Goal: Navigation & Orientation: Understand site structure

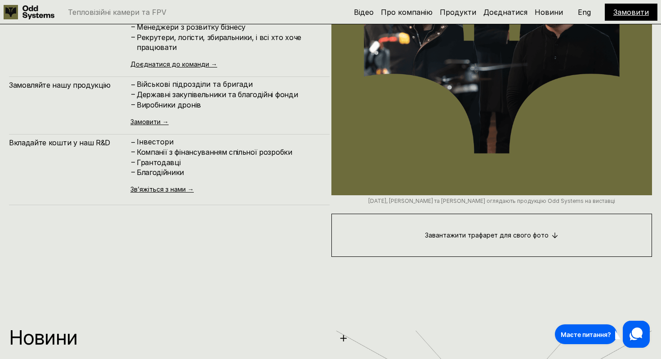
scroll to position [4325, 0]
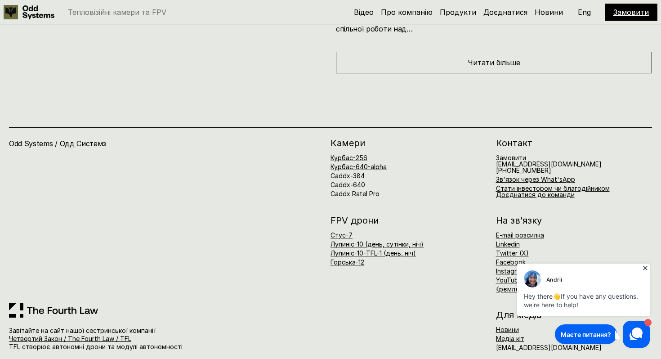
click at [644, 269] on icon at bounding box center [645, 268] width 9 height 9
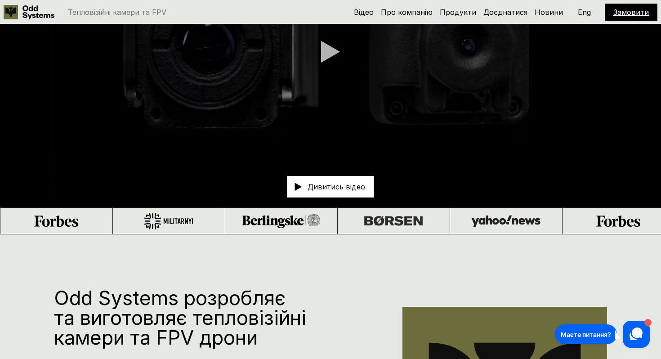
scroll to position [0, 0]
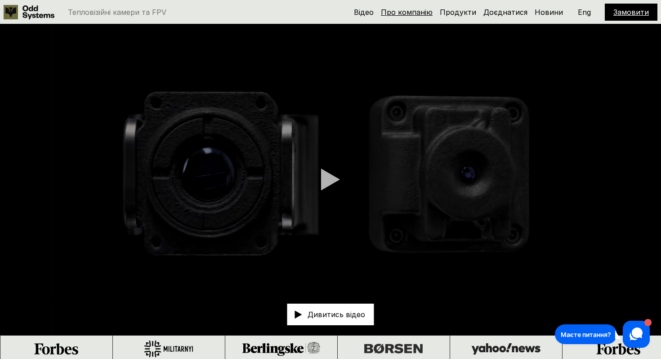
click at [406, 12] on link "Про компанію" at bounding box center [407, 12] width 52 height 9
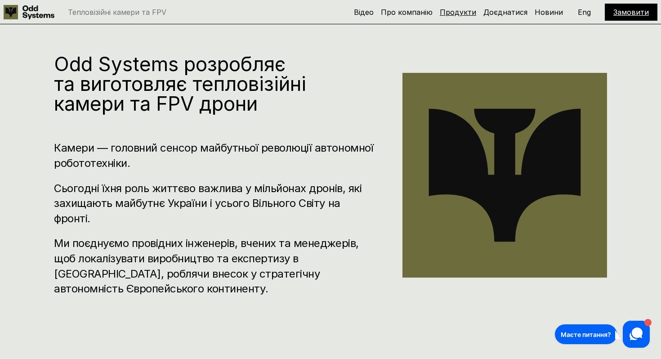
click at [458, 13] on link "Продукти" at bounding box center [458, 12] width 36 height 9
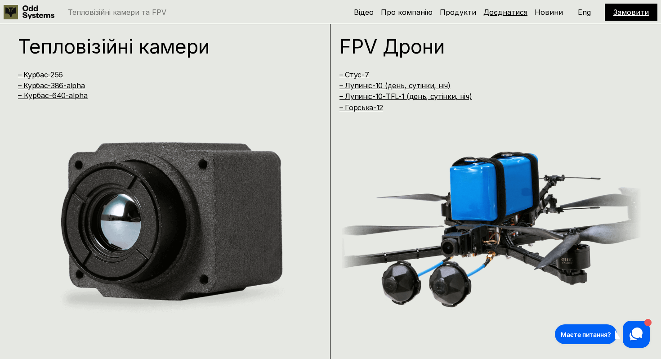
click at [498, 12] on link "Доєднатися" at bounding box center [506, 12] width 44 height 9
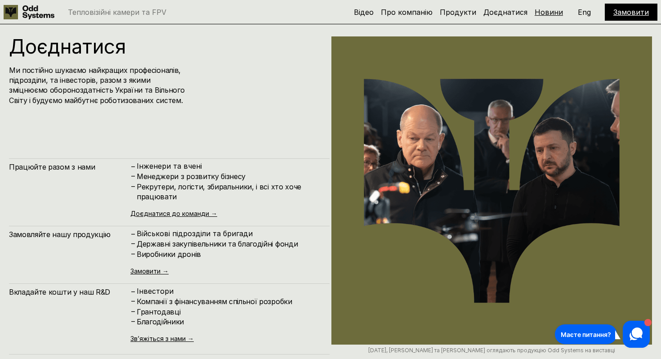
click at [546, 13] on link "Новини" at bounding box center [549, 12] width 28 height 9
